Goal: Task Accomplishment & Management: Complete application form

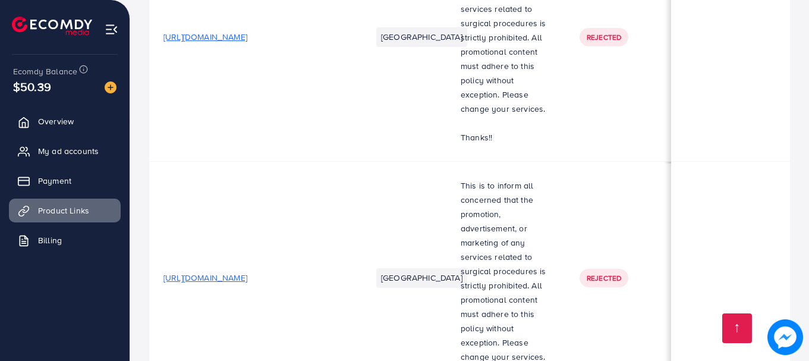
scroll to position [0, 14]
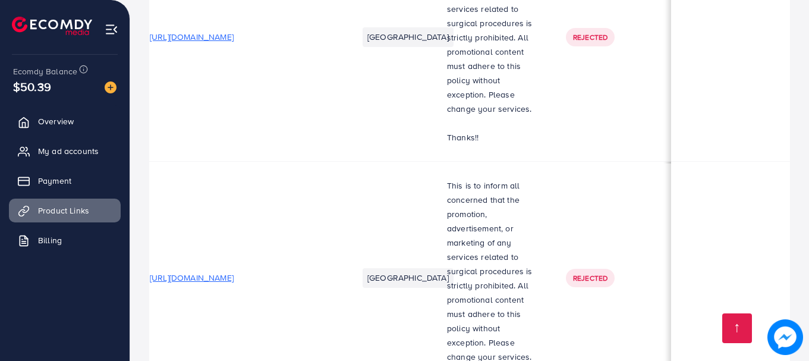
click at [781, 336] on img at bounding box center [785, 337] width 36 height 36
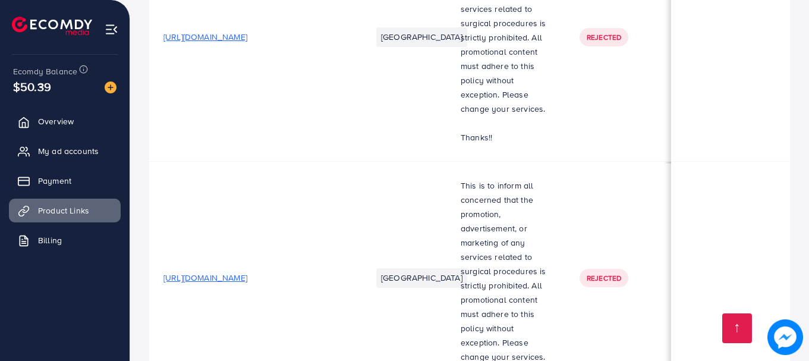
drag, startPoint x: 285, startPoint y: 276, endPoint x: 162, endPoint y: 281, distance: 123.1
copy span "[URL][DOMAIN_NAME]"
drag, startPoint x: 162, startPoint y: 281, endPoint x: 303, endPoint y: 282, distance: 140.8
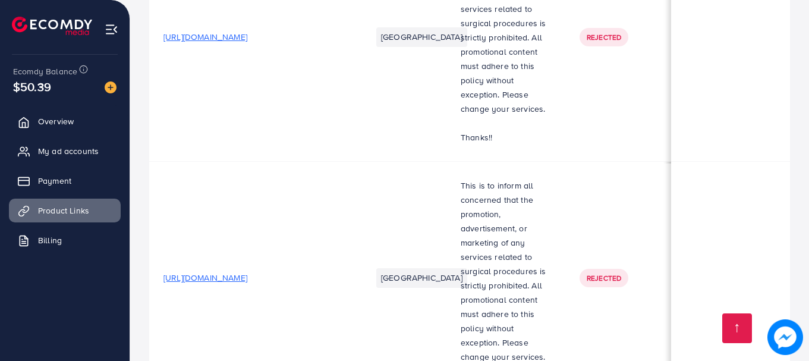
copy span "[URL][DOMAIN_NAME]"
click at [110, 25] on img at bounding box center [112, 30] width 14 height 14
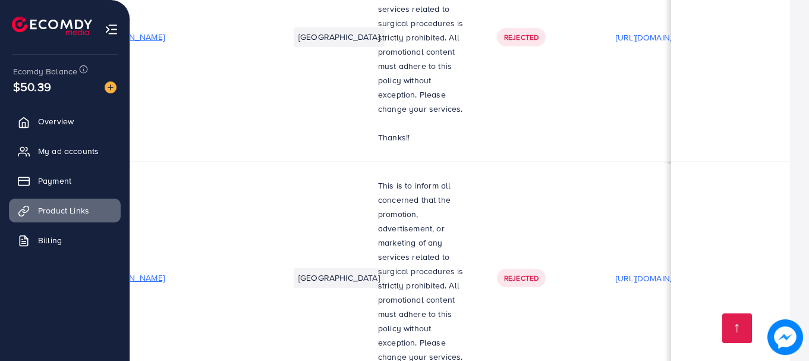
click at [109, 29] on img at bounding box center [112, 30] width 14 height 14
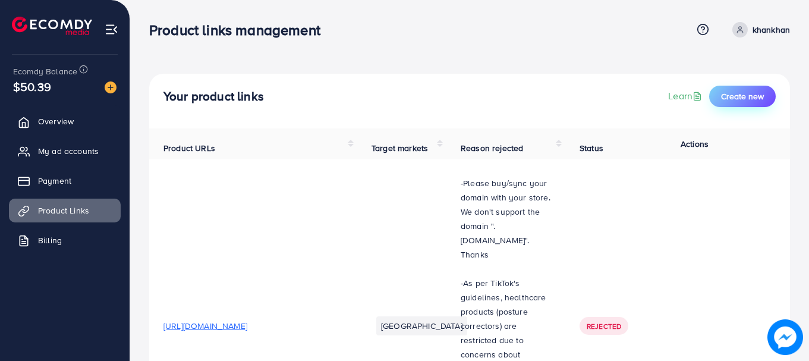
click at [735, 95] on span "Create new" at bounding box center [742, 96] width 43 height 12
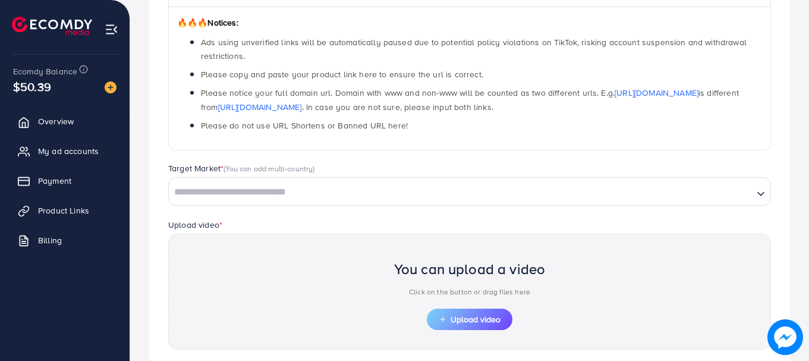
scroll to position [263, 0]
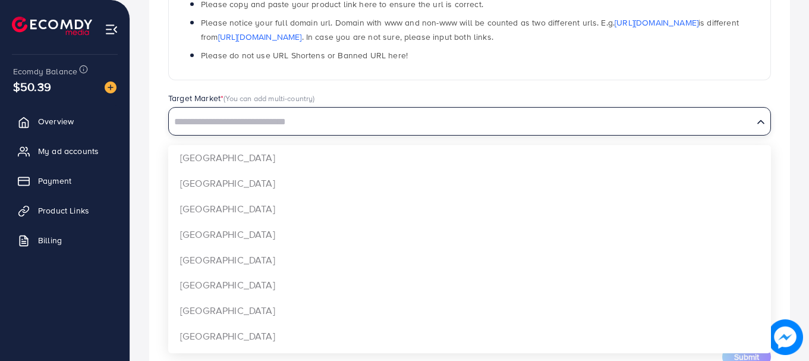
click at [600, 126] on input "Search for option" at bounding box center [461, 122] width 582 height 18
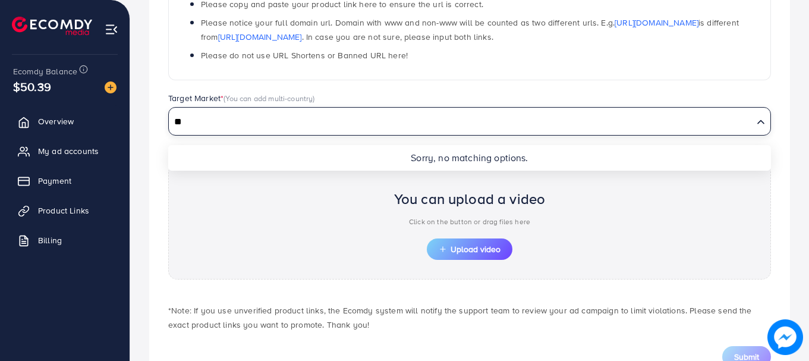
type input "*"
type input "******"
click at [613, 121] on input "******" at bounding box center [461, 122] width 582 height 18
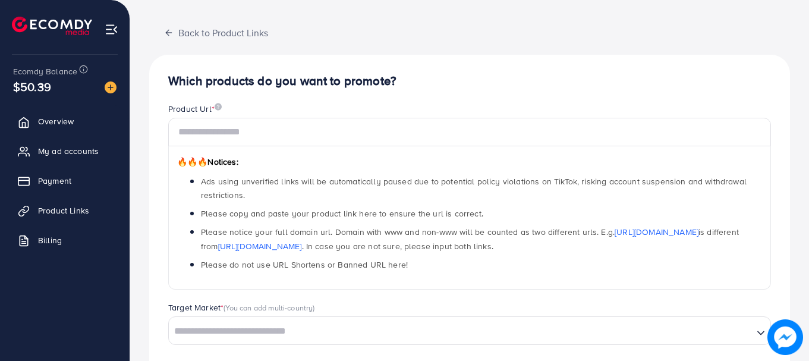
scroll to position [0, 0]
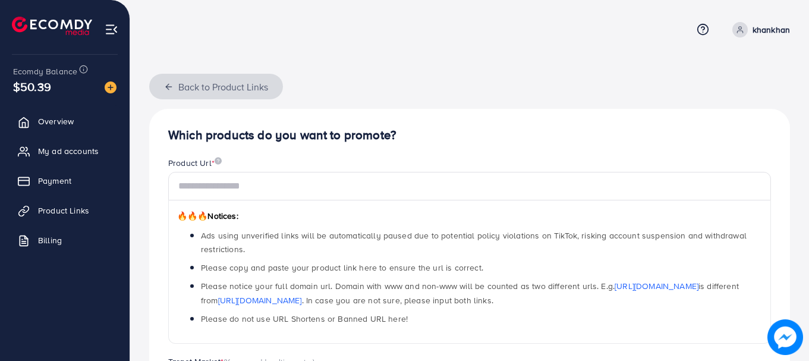
click at [168, 82] on icon "button" at bounding box center [169, 87] width 10 height 10
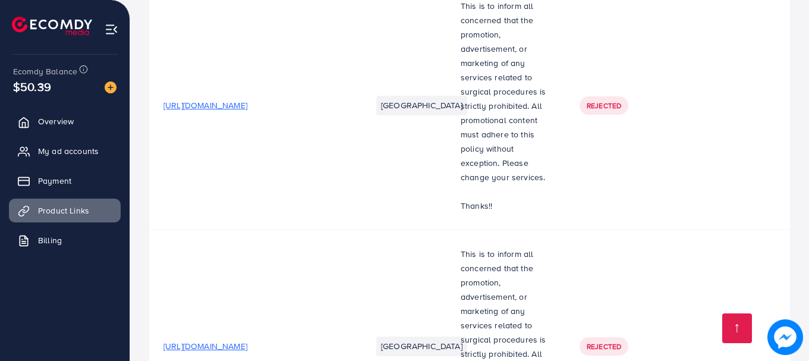
scroll to position [1863, 0]
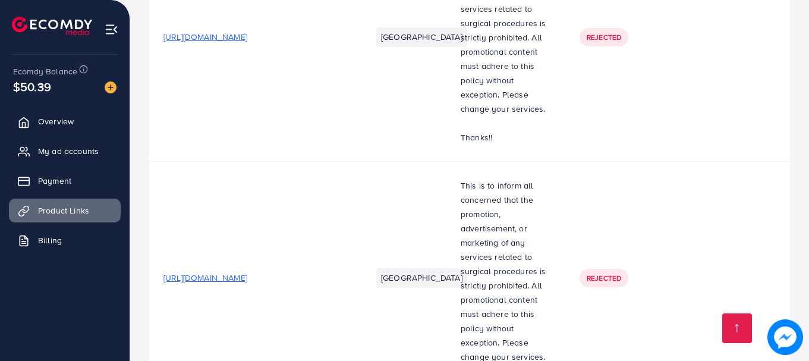
drag, startPoint x: 453, startPoint y: 221, endPoint x: 491, endPoint y: 220, distance: 38.6
drag, startPoint x: 504, startPoint y: 191, endPoint x: 506, endPoint y: 213, distance: 22.1
click at [506, 213] on div "This is to inform all concerned that the promotion, advertisement, or marketing…" at bounding box center [505, 278] width 90 height 200
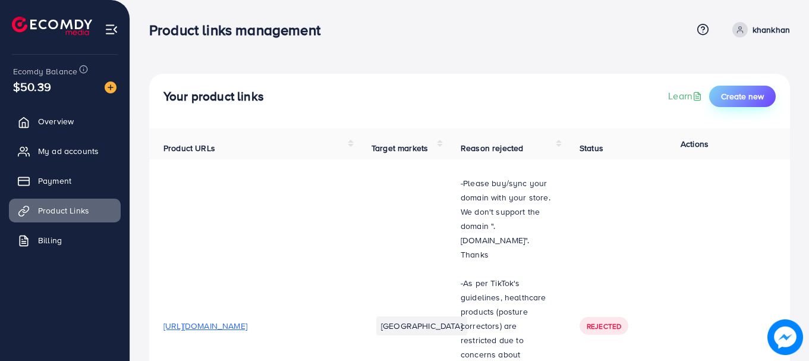
click at [762, 96] on span "Create new" at bounding box center [742, 96] width 43 height 12
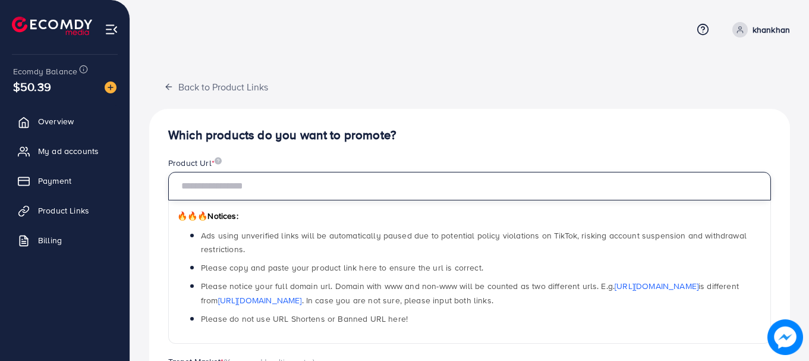
click at [503, 195] on input "text" at bounding box center [469, 186] width 602 height 29
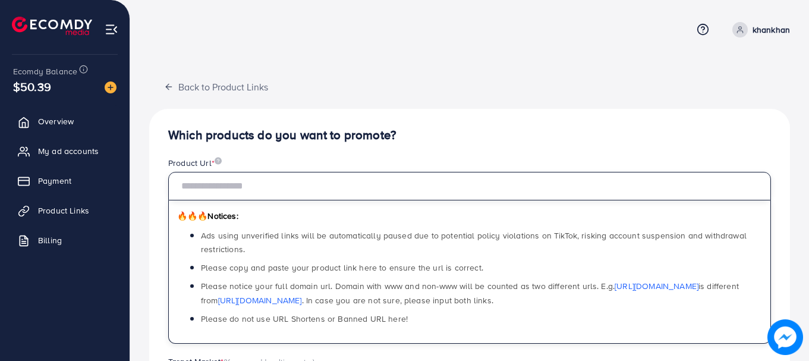
paste input "**********"
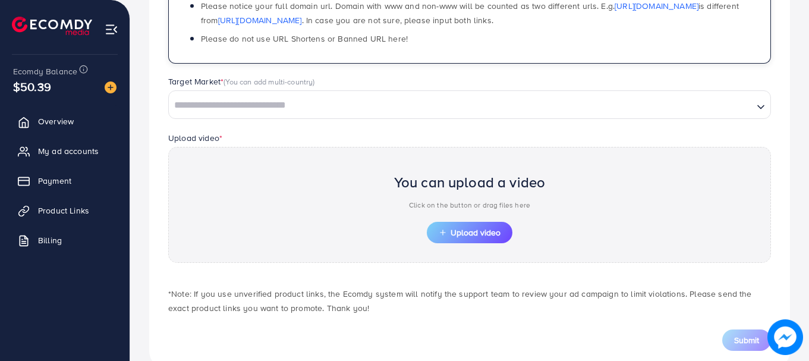
scroll to position [248, 0]
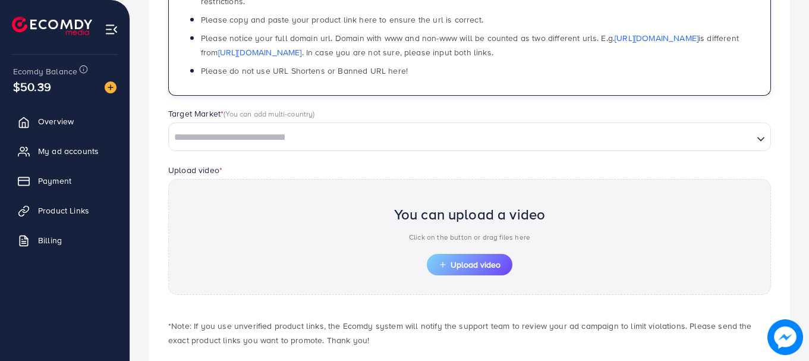
type input "**********"
click at [505, 145] on input "Search for option" at bounding box center [461, 137] width 582 height 18
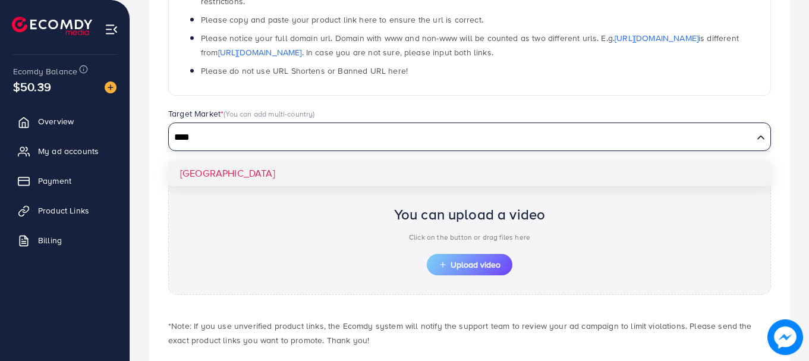
type input "****"
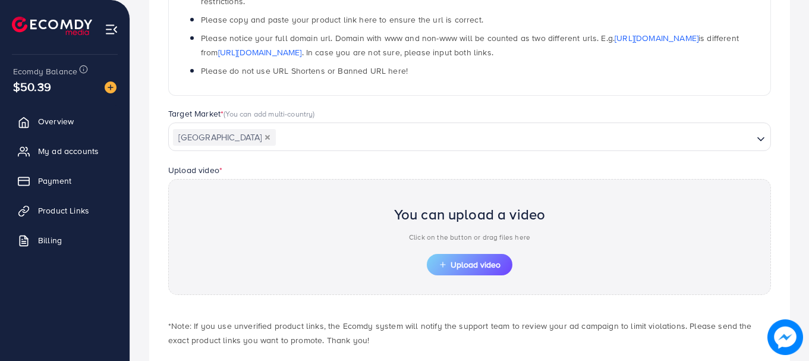
click at [501, 167] on div "**********" at bounding box center [469, 131] width 640 height 541
click at [471, 267] on span "Upload video" at bounding box center [469, 264] width 62 height 8
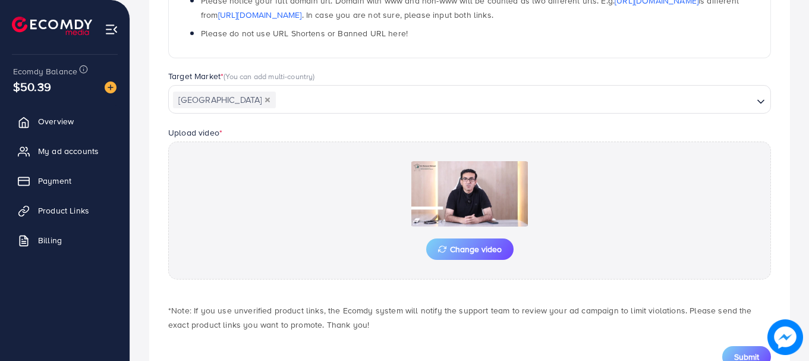
scroll to position [330, 0]
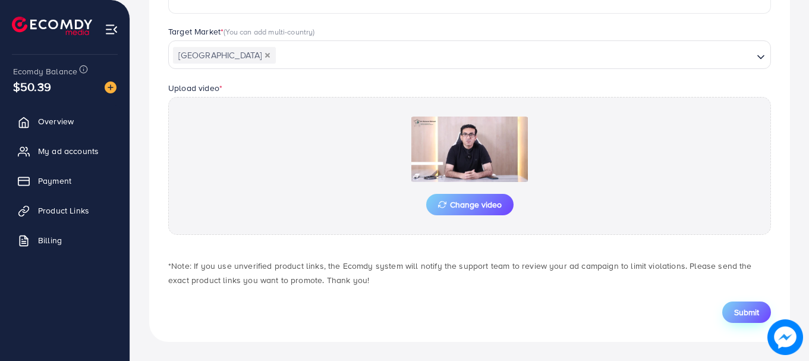
click at [749, 313] on span "Submit" at bounding box center [746, 312] width 25 height 12
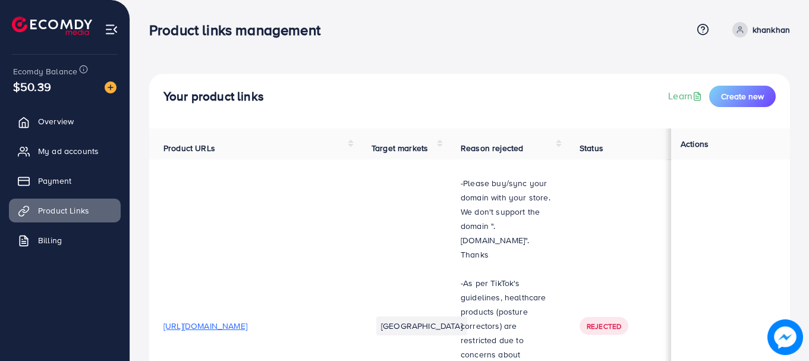
click at [589, 50] on nav "Product links management Help Center Contact Support Term and policy About Us k…" at bounding box center [469, 29] width 640 height 42
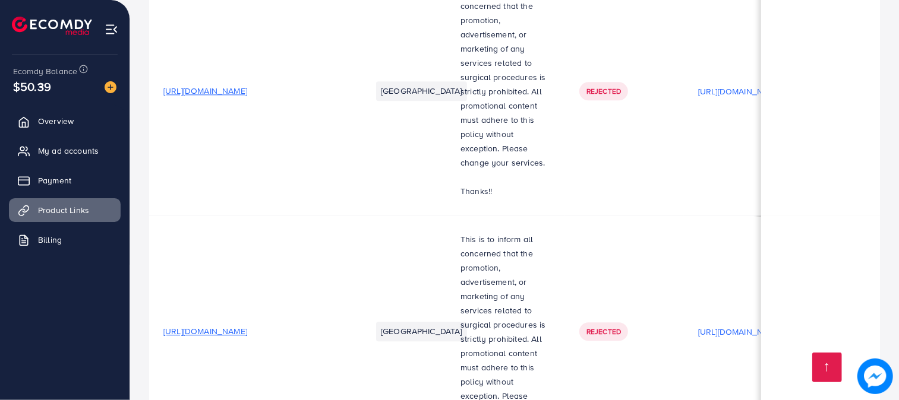
scroll to position [1885, 0]
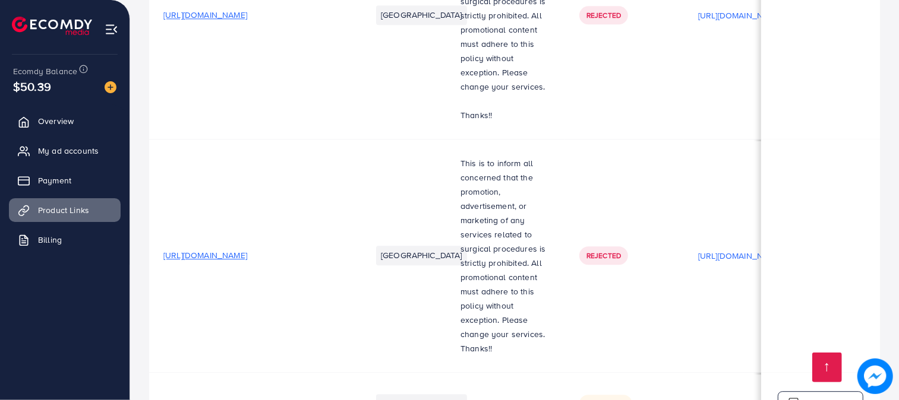
drag, startPoint x: 578, startPoint y: 312, endPoint x: 620, endPoint y: 306, distance: 43.2
